Goal: Information Seeking & Learning: Learn about a topic

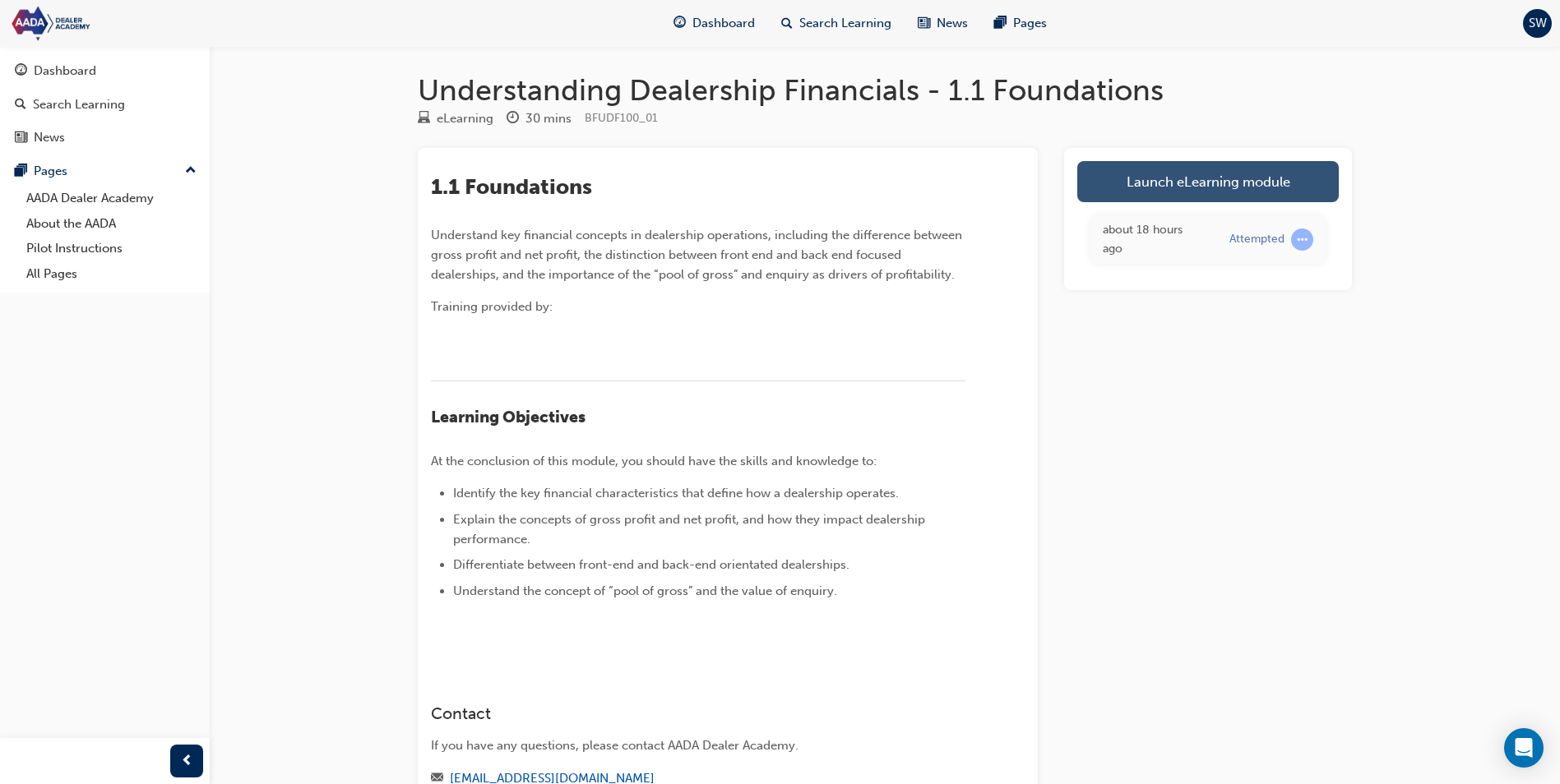
click at [1206, 168] on link "Launch eLearning module" at bounding box center [1208, 181] width 261 height 41
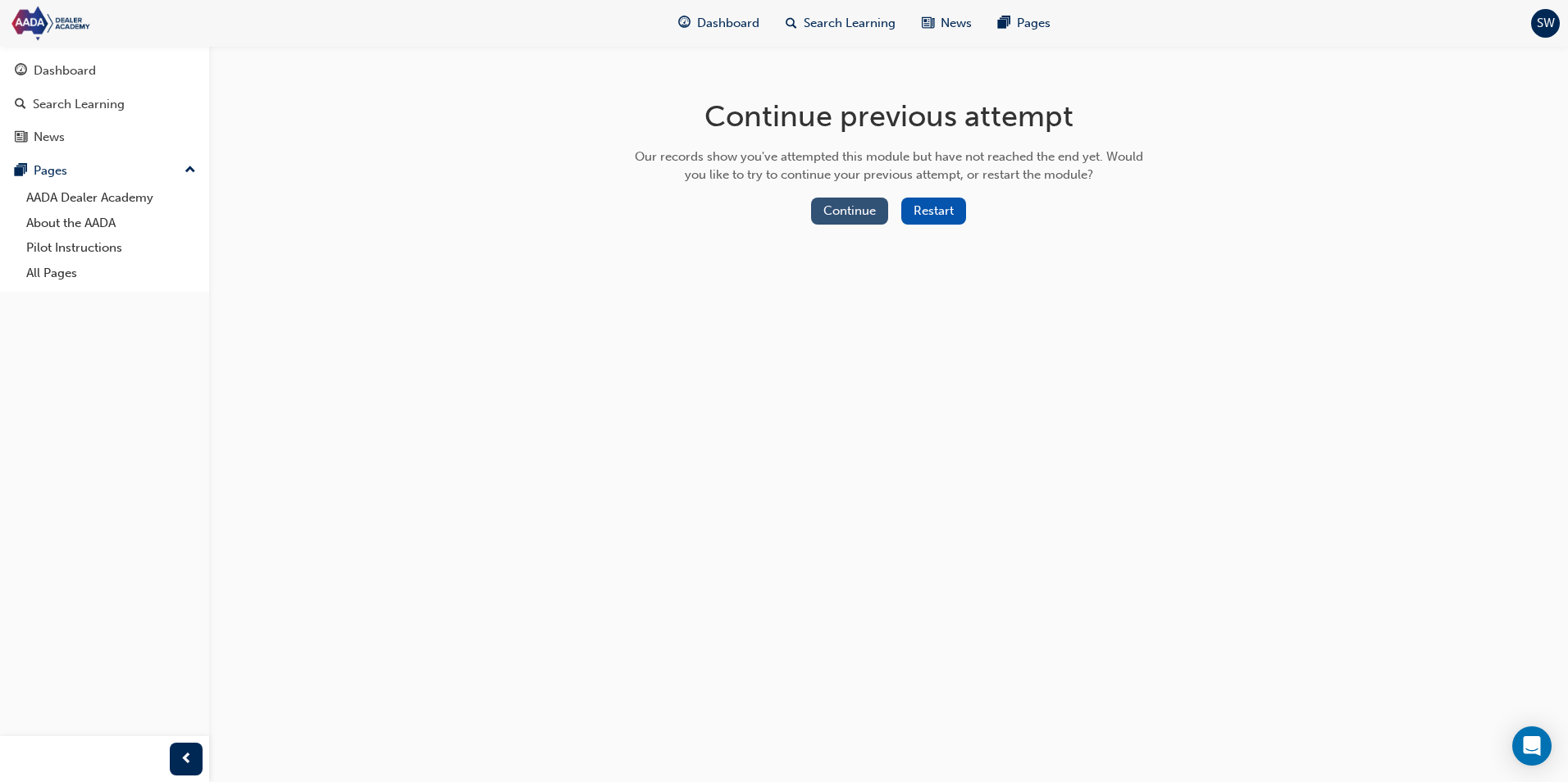
click at [836, 207] on button "Continue" at bounding box center [849, 211] width 77 height 27
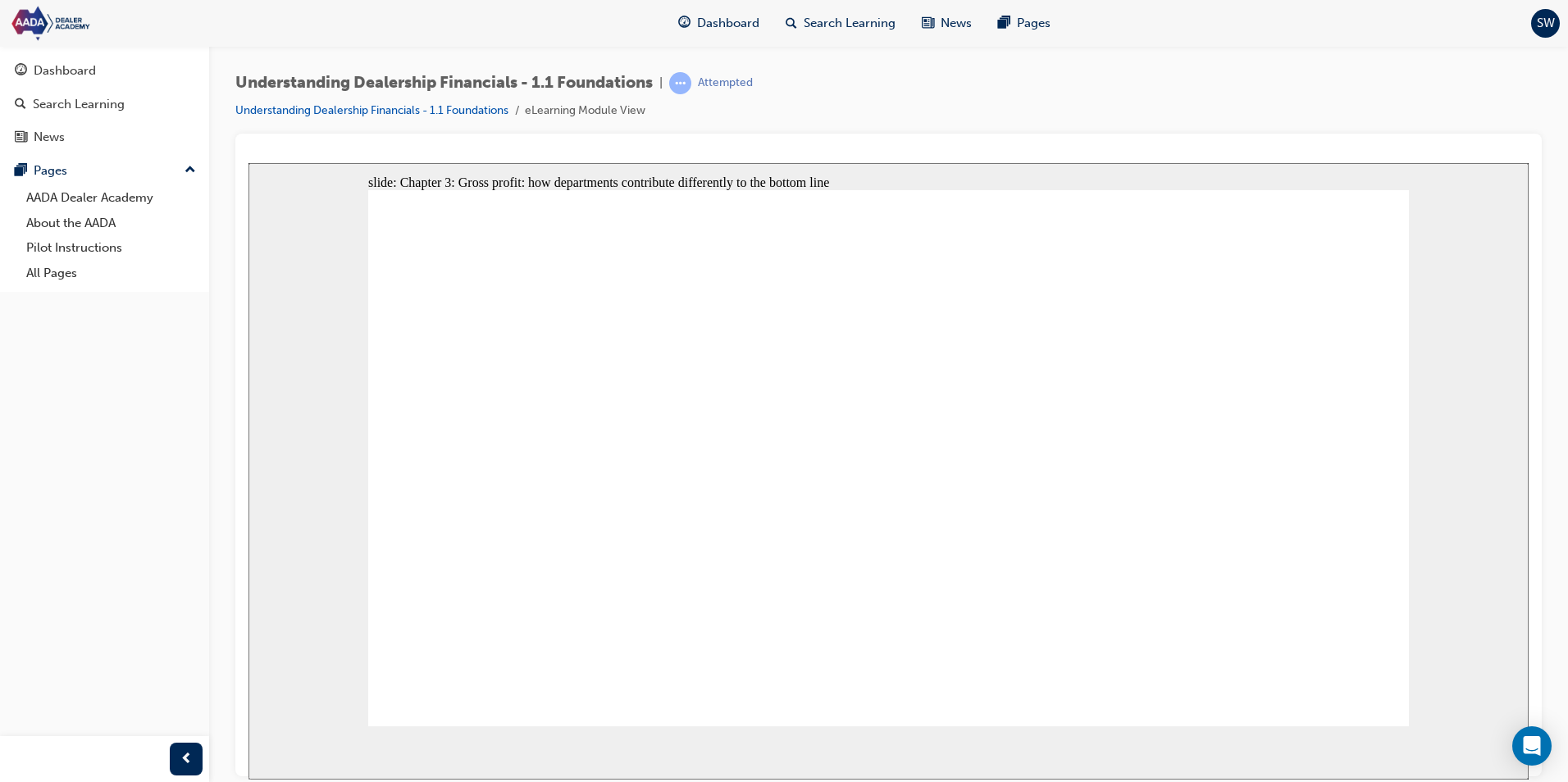
drag, startPoint x: 1363, startPoint y: 673, endPoint x: 1362, endPoint y: 683, distance: 10.0
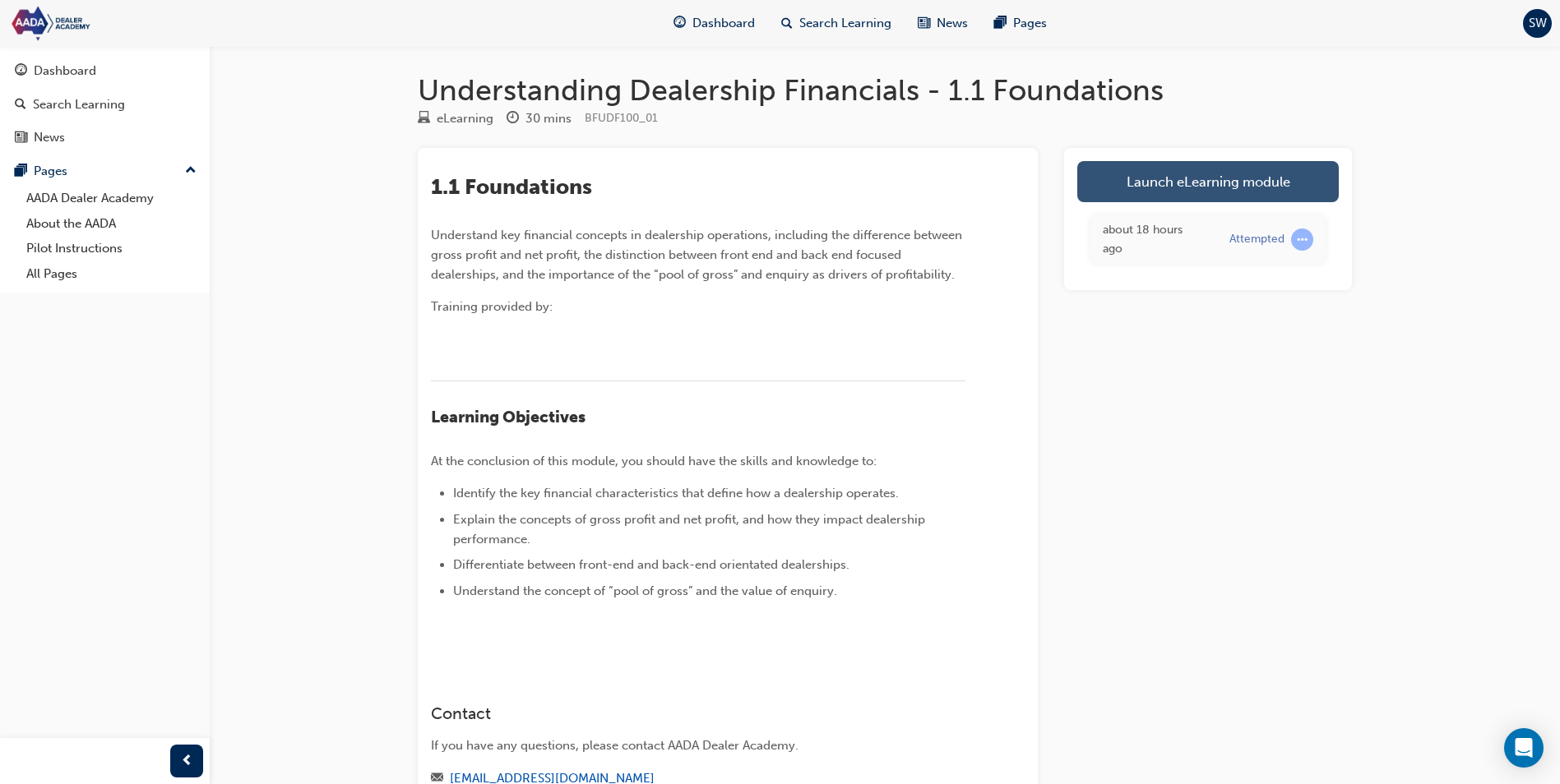
click at [1220, 188] on link "Launch eLearning module" at bounding box center [1208, 181] width 261 height 41
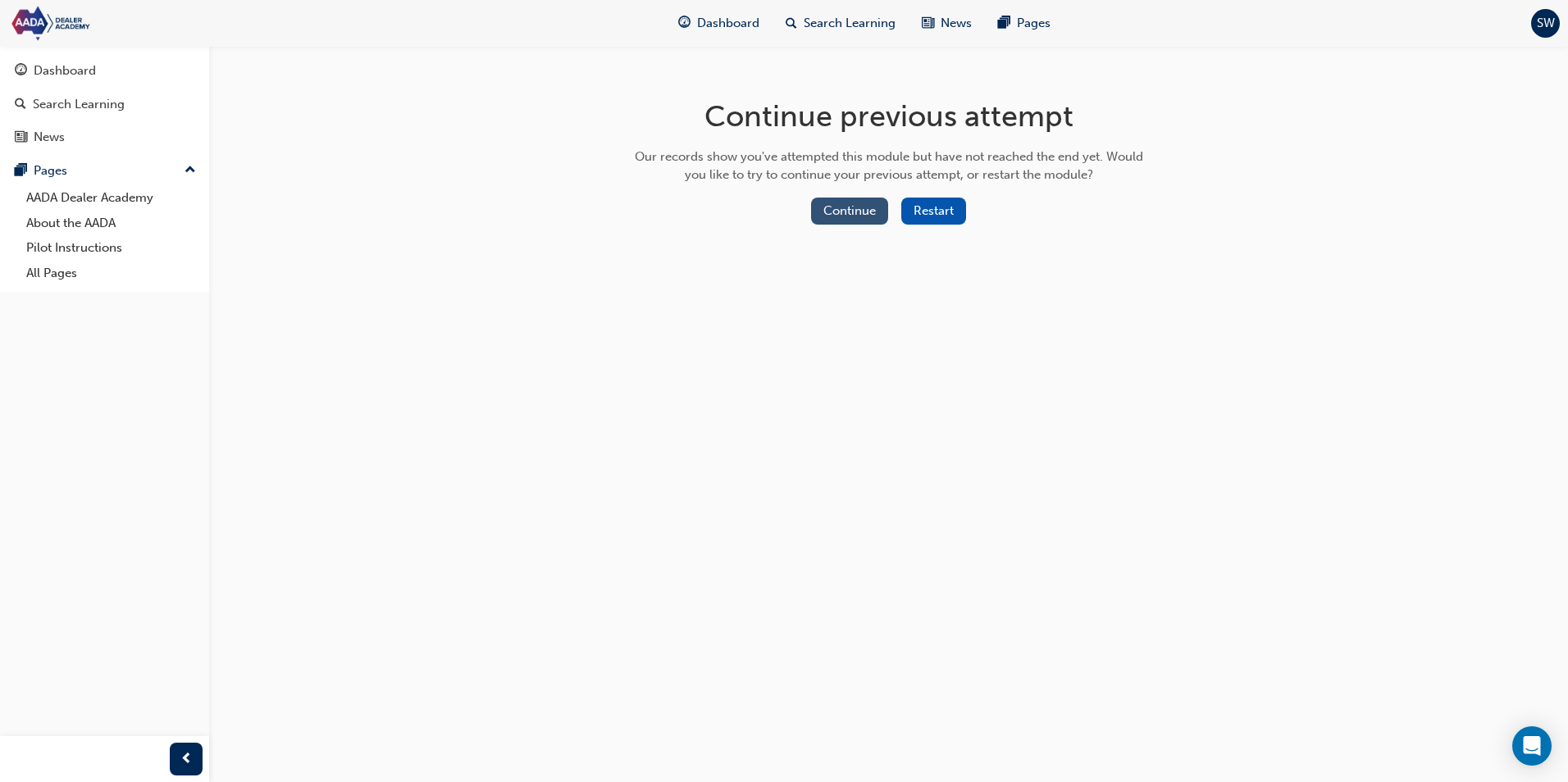
click at [868, 207] on button "Continue" at bounding box center [849, 211] width 77 height 27
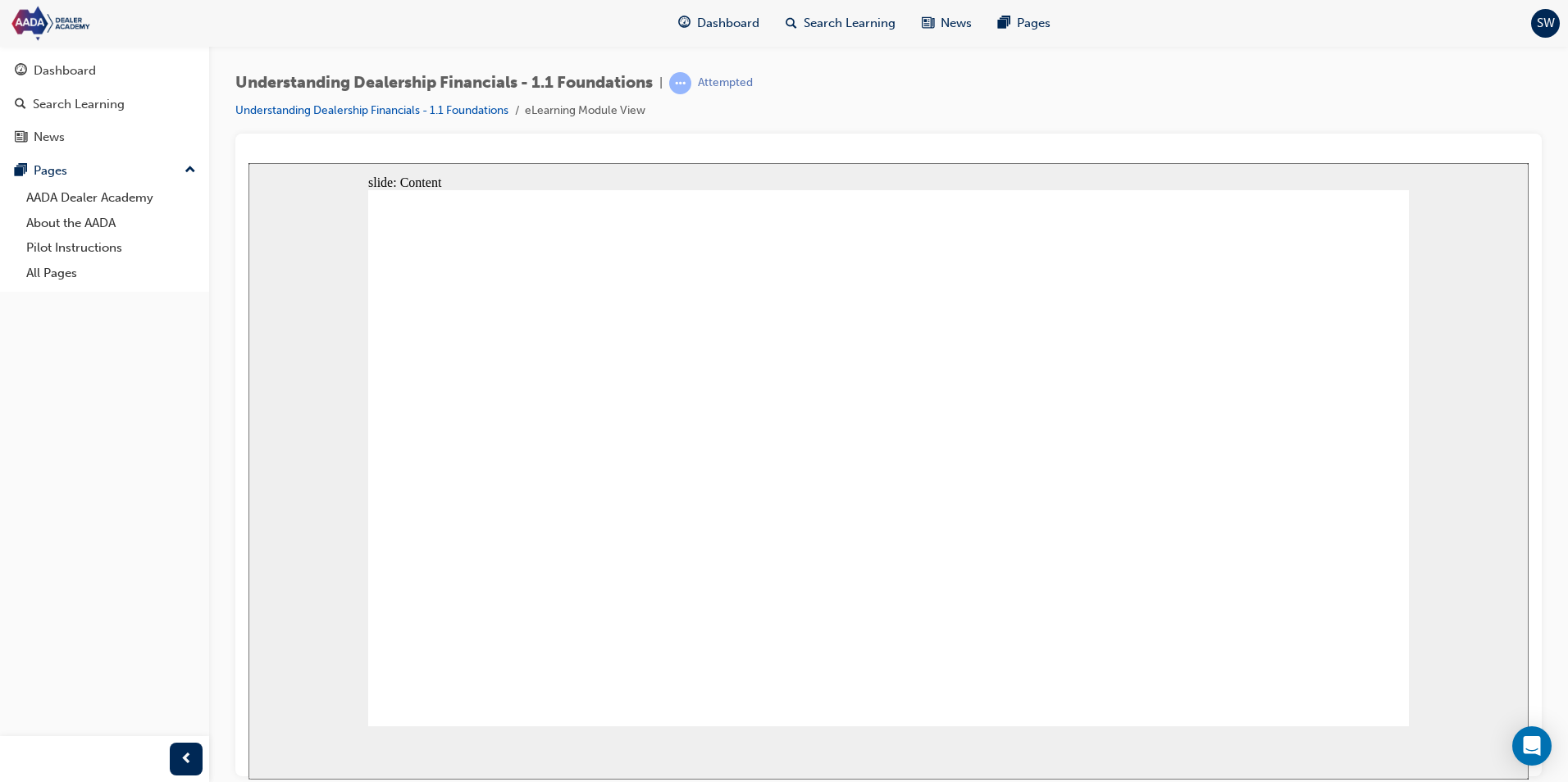
drag, startPoint x: 1354, startPoint y: 688, endPoint x: 1367, endPoint y: 681, distance: 14.8
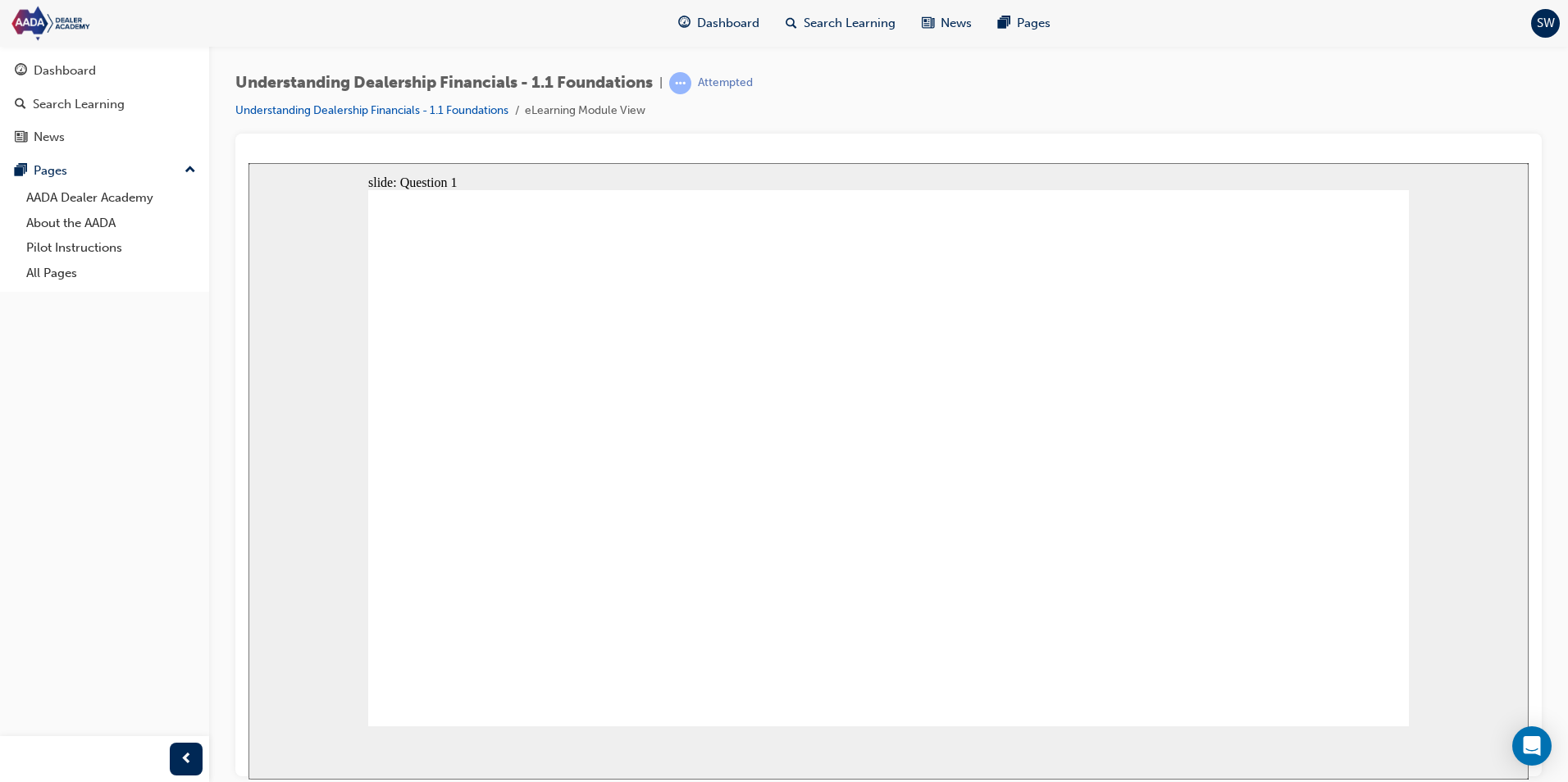
checkbox input "true"
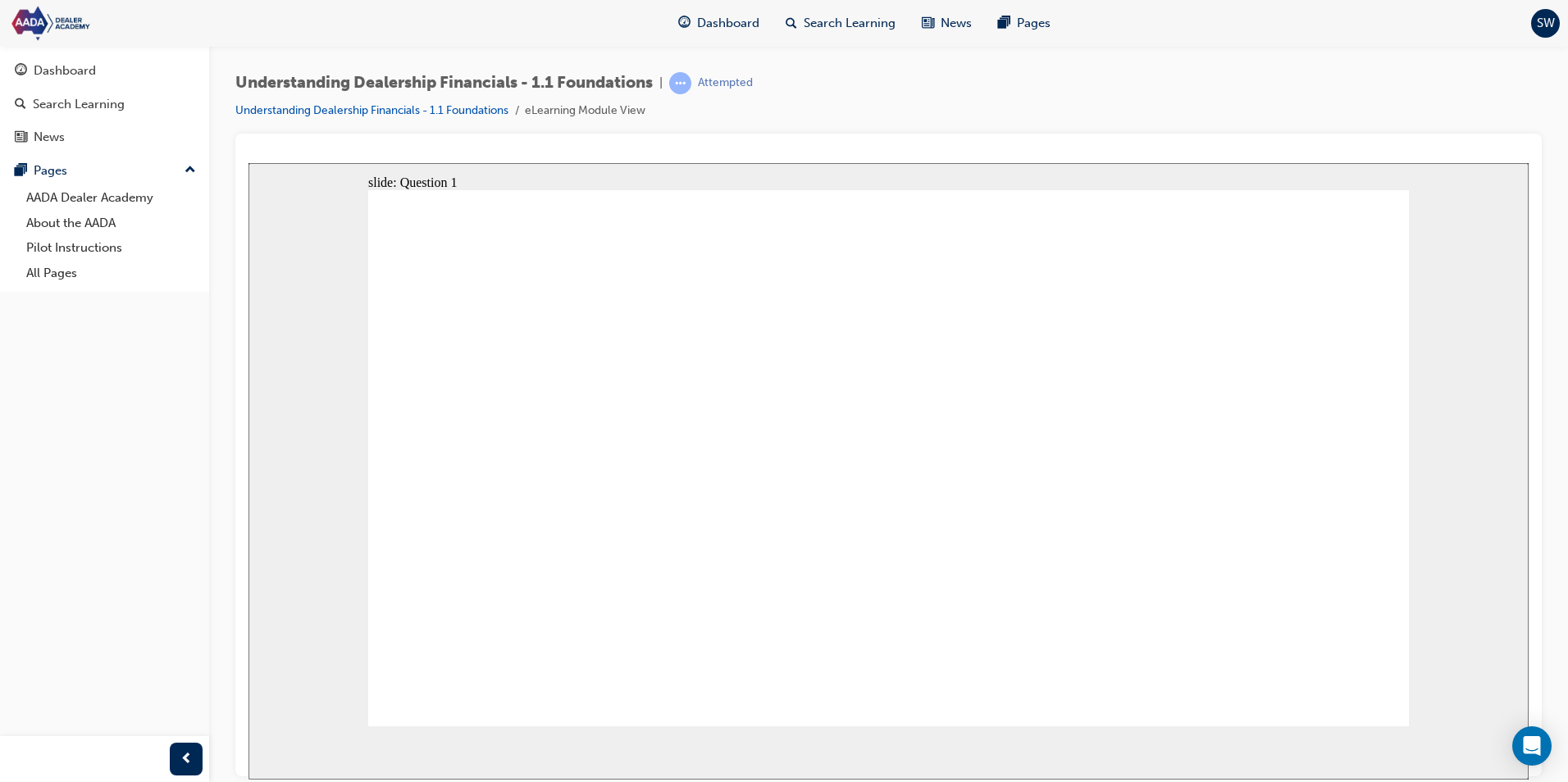
checkbox input "true"
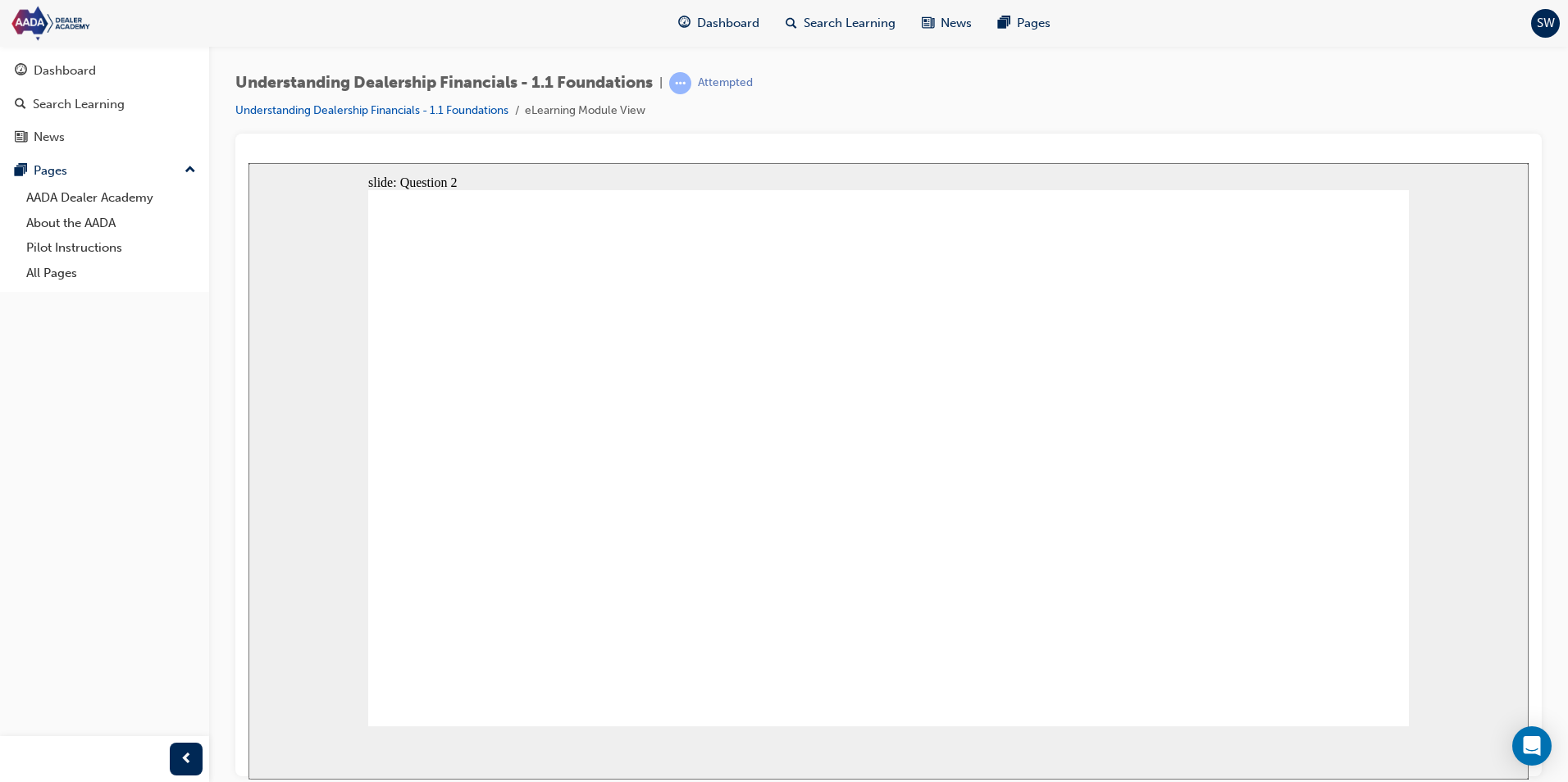
radio input "true"
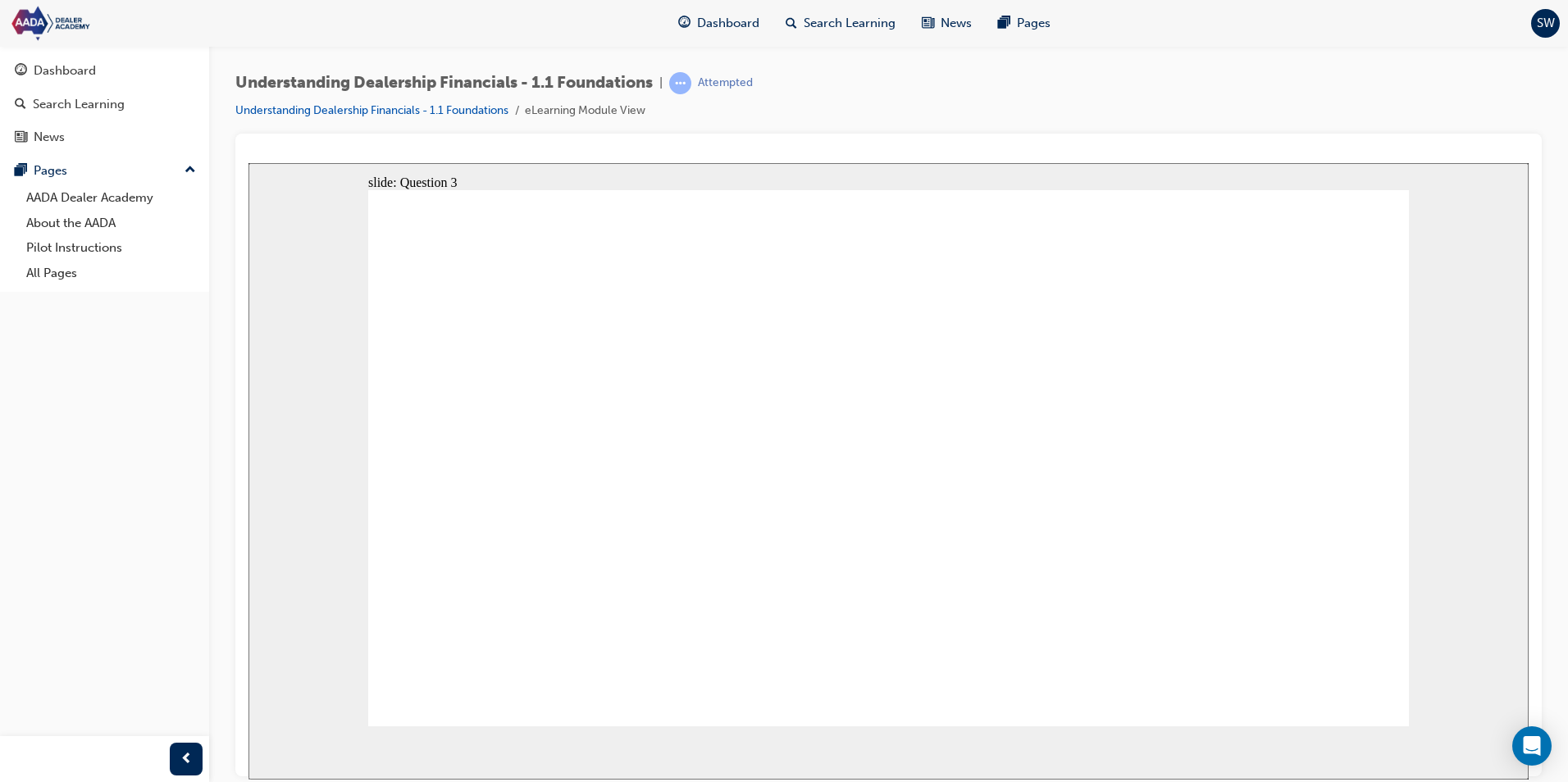
radio input "true"
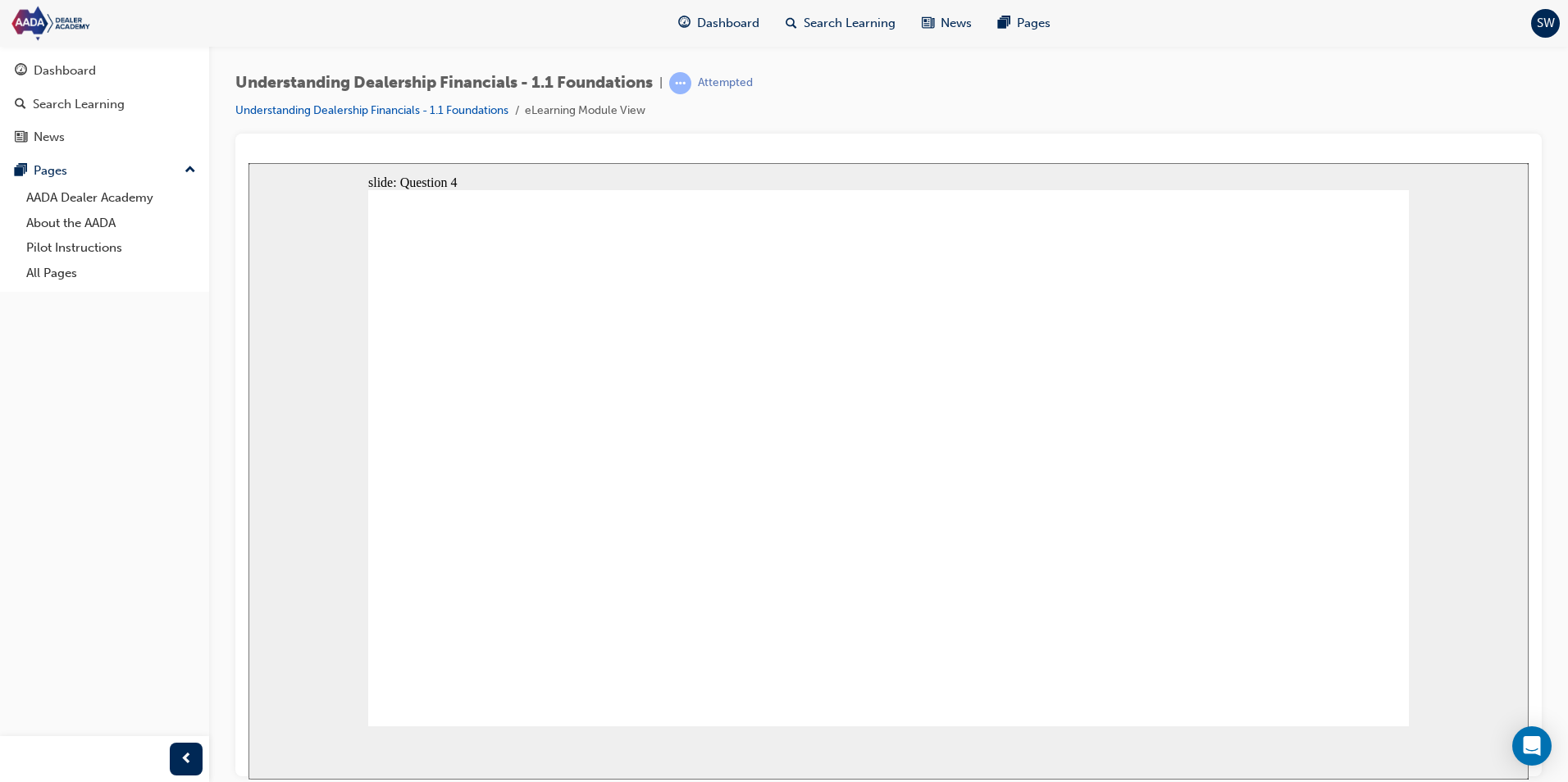
radio input "true"
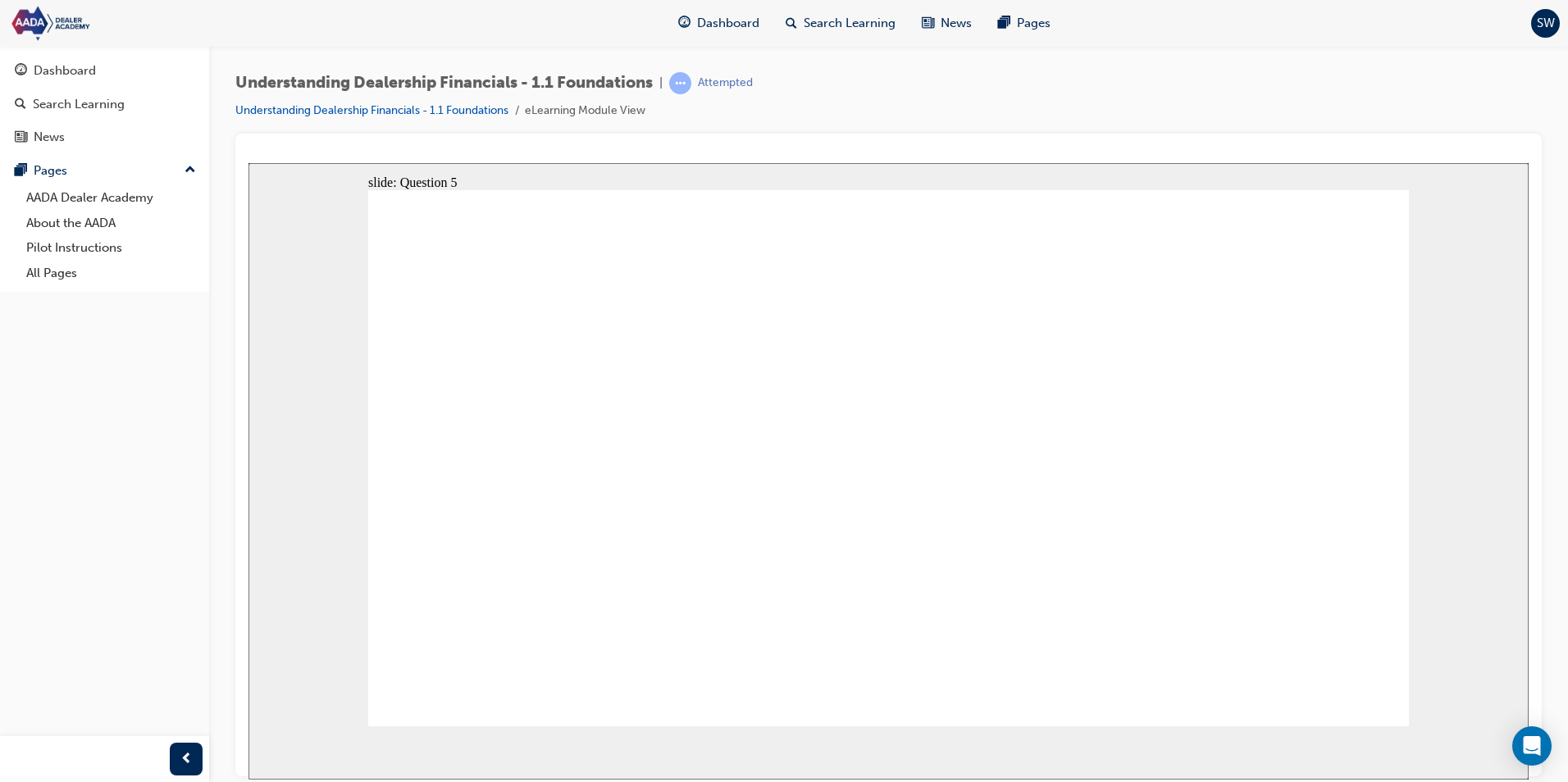
radio input "true"
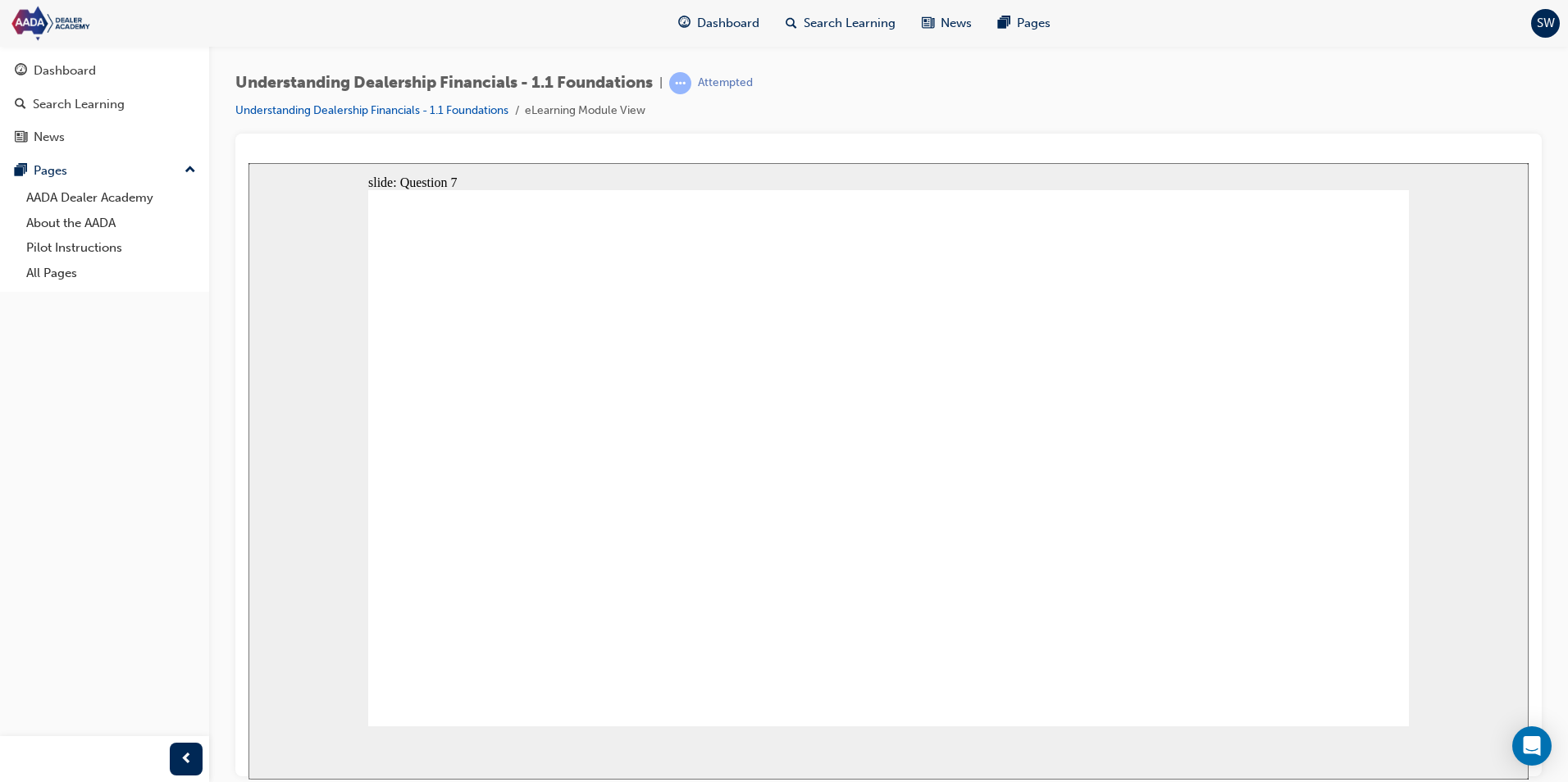
radio input "true"
drag, startPoint x: 983, startPoint y: 333, endPoint x: 1056, endPoint y: 395, distance: 95.8
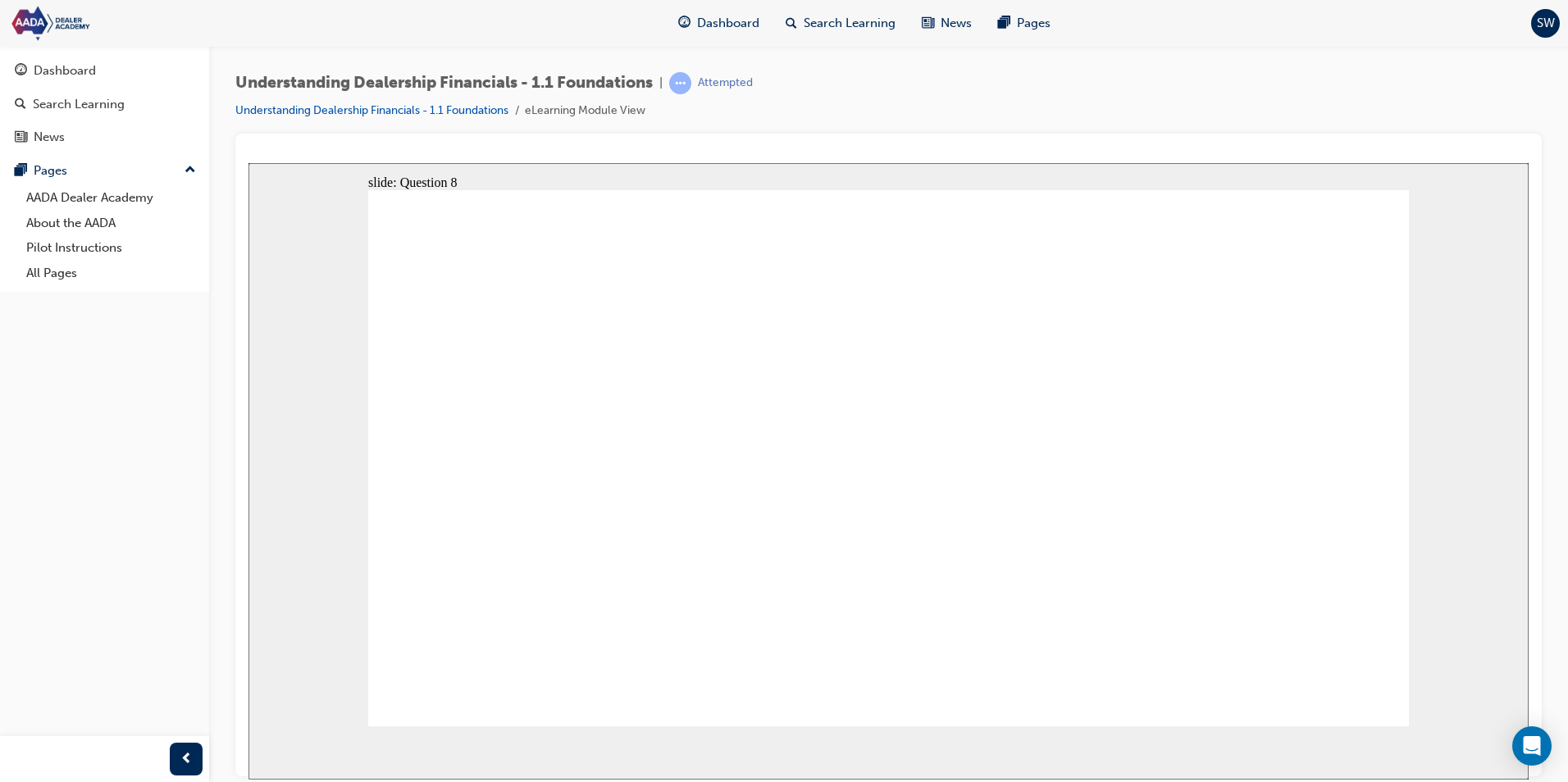
radio input "true"
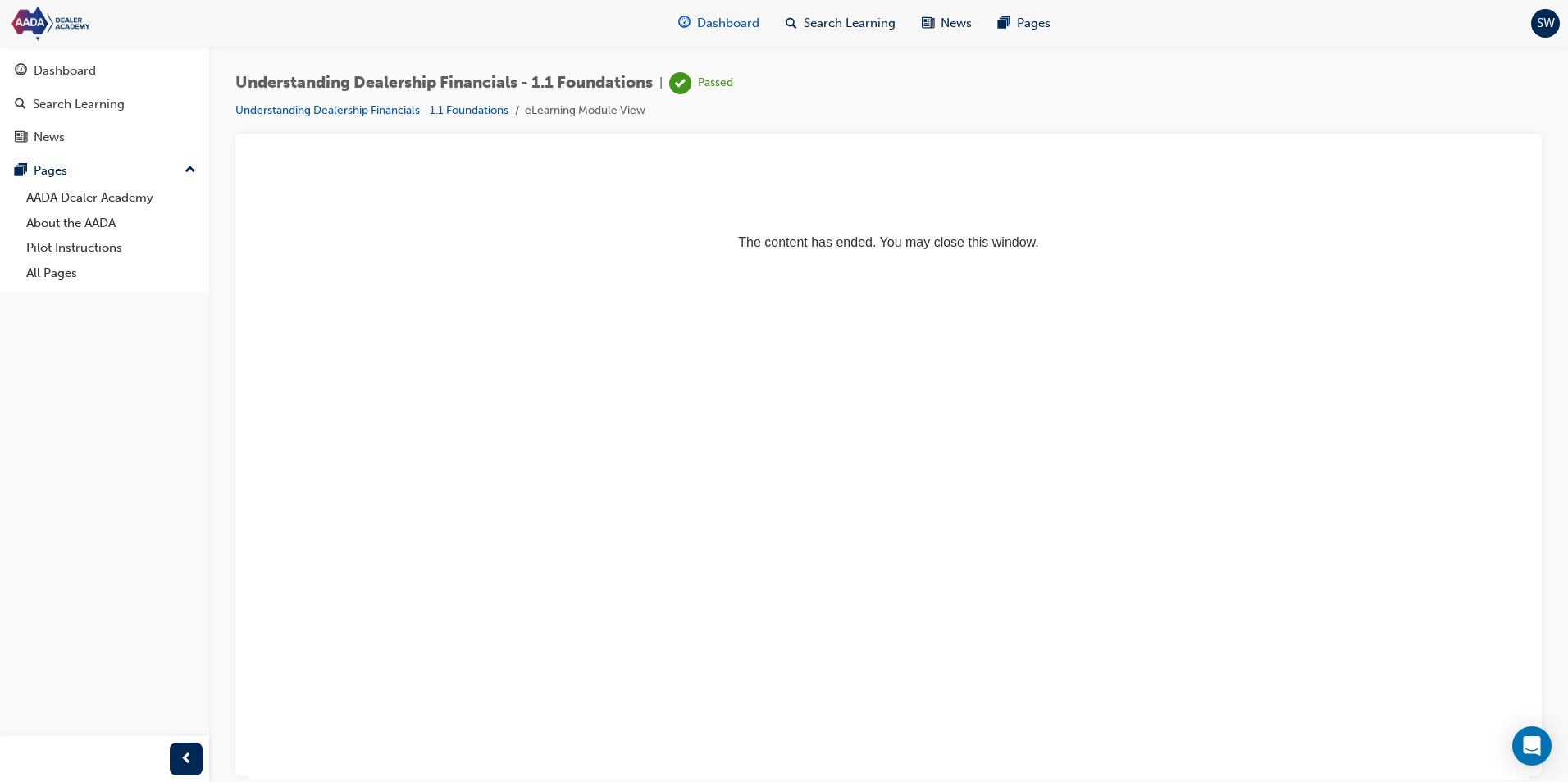
click at [711, 27] on span "Dashboard" at bounding box center [728, 23] width 62 height 19
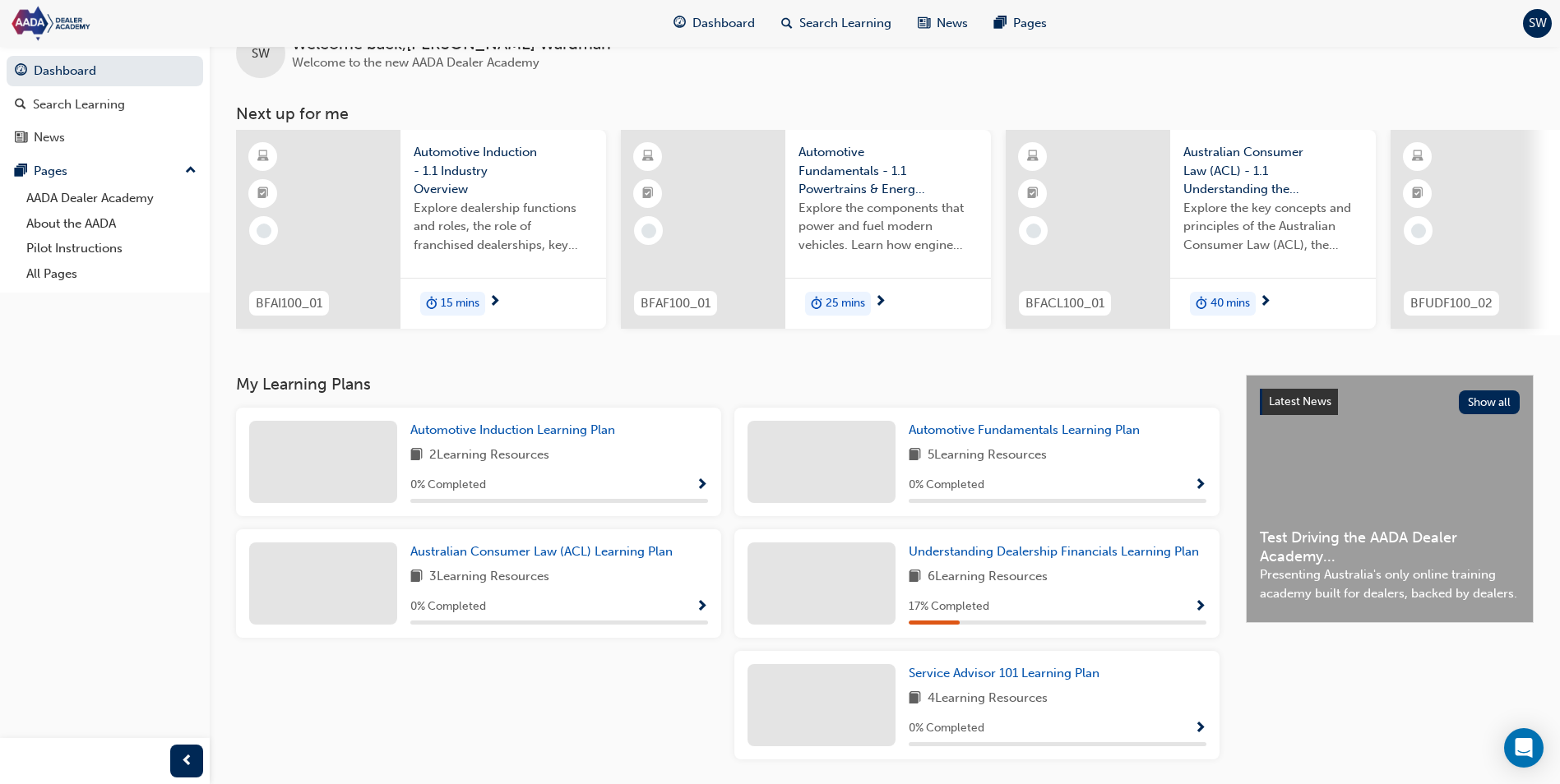
scroll to position [82, 0]
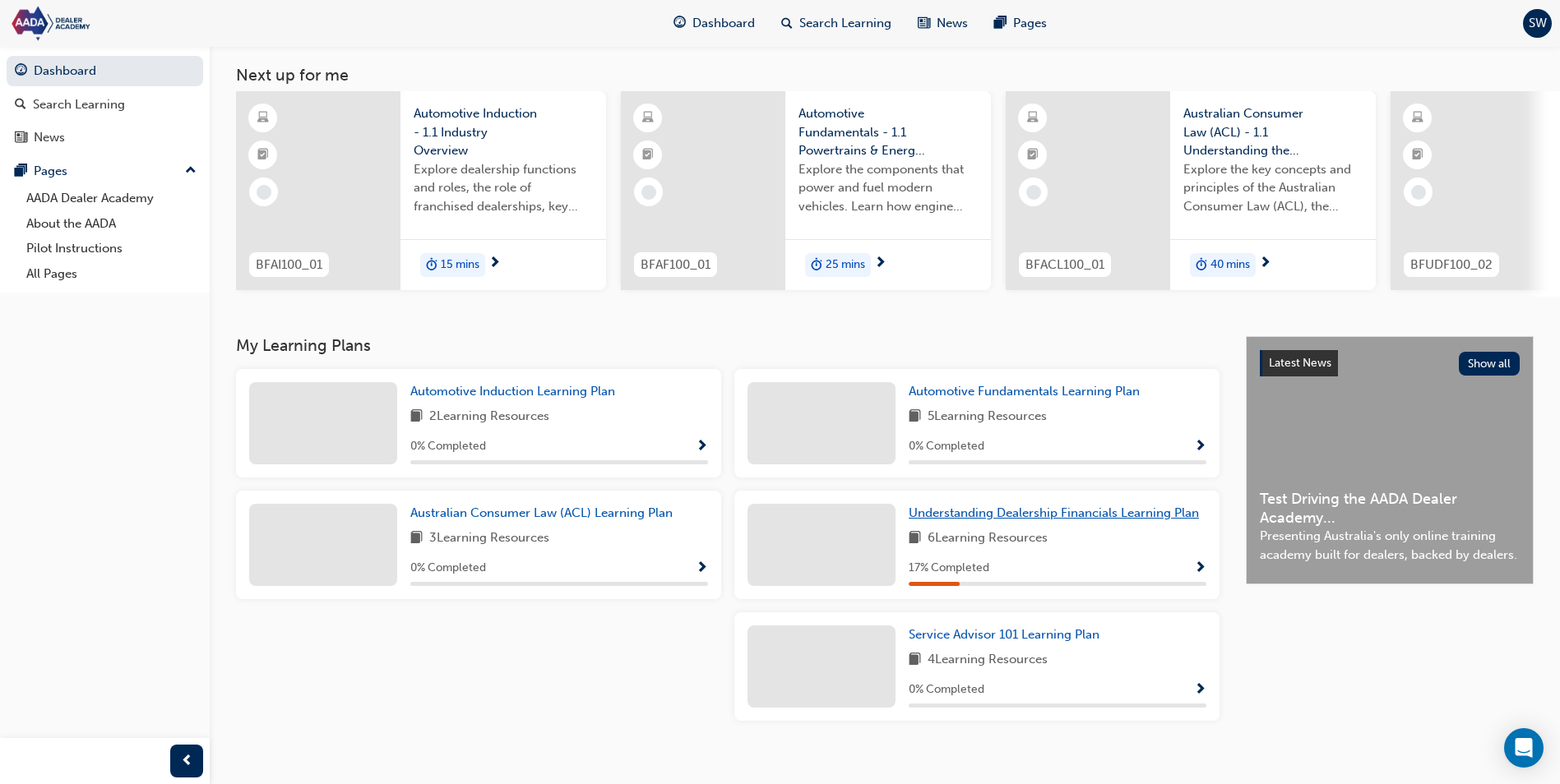
click at [1011, 520] on span "Understanding Dealership Financials Learning Plan" at bounding box center [1054, 514] width 291 height 15
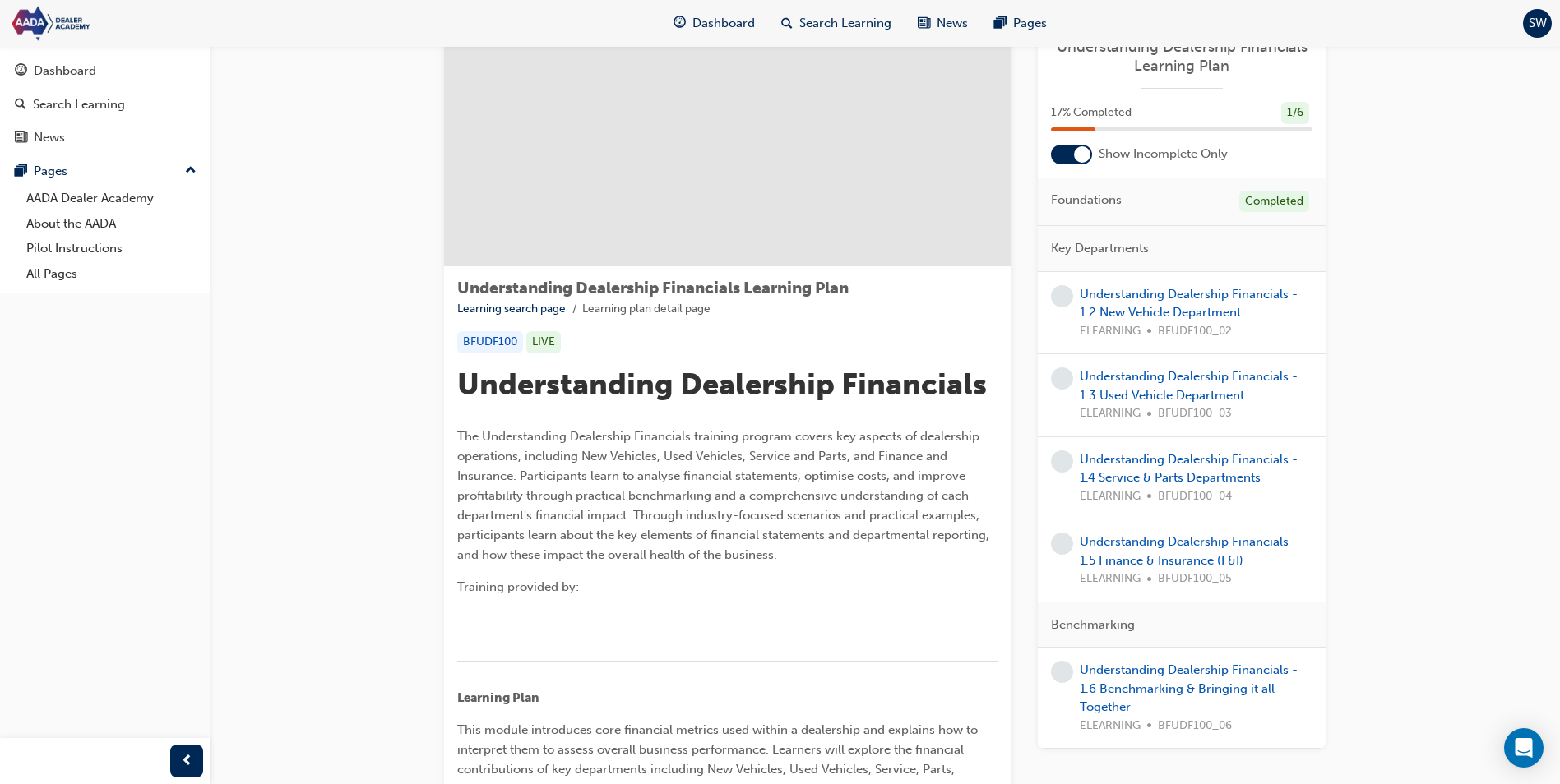
scroll to position [165, 0]
